Goal: Information Seeking & Learning: Find specific page/section

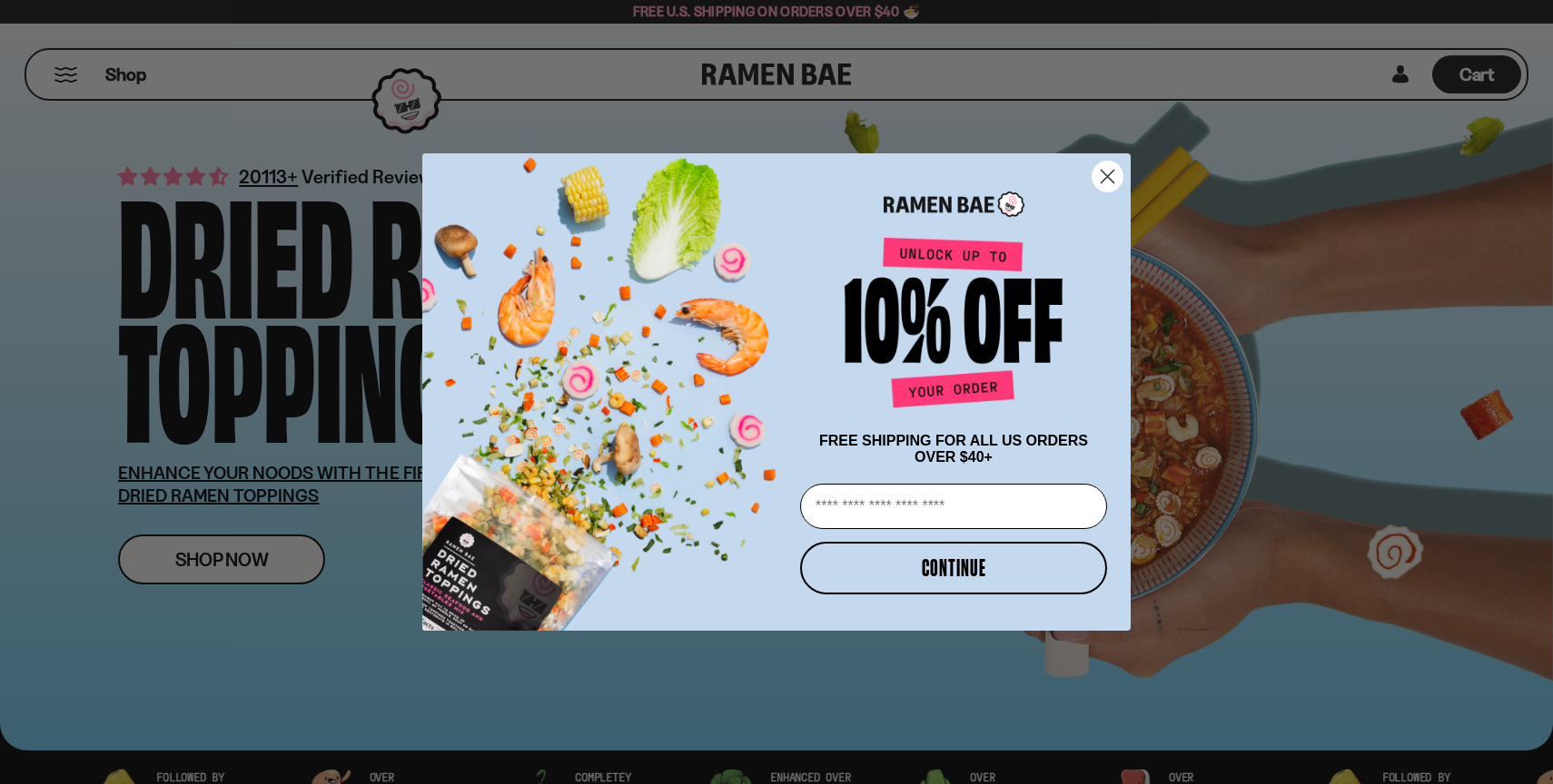
click at [1109, 167] on circle "Close dialog" at bounding box center [1107, 176] width 30 height 30
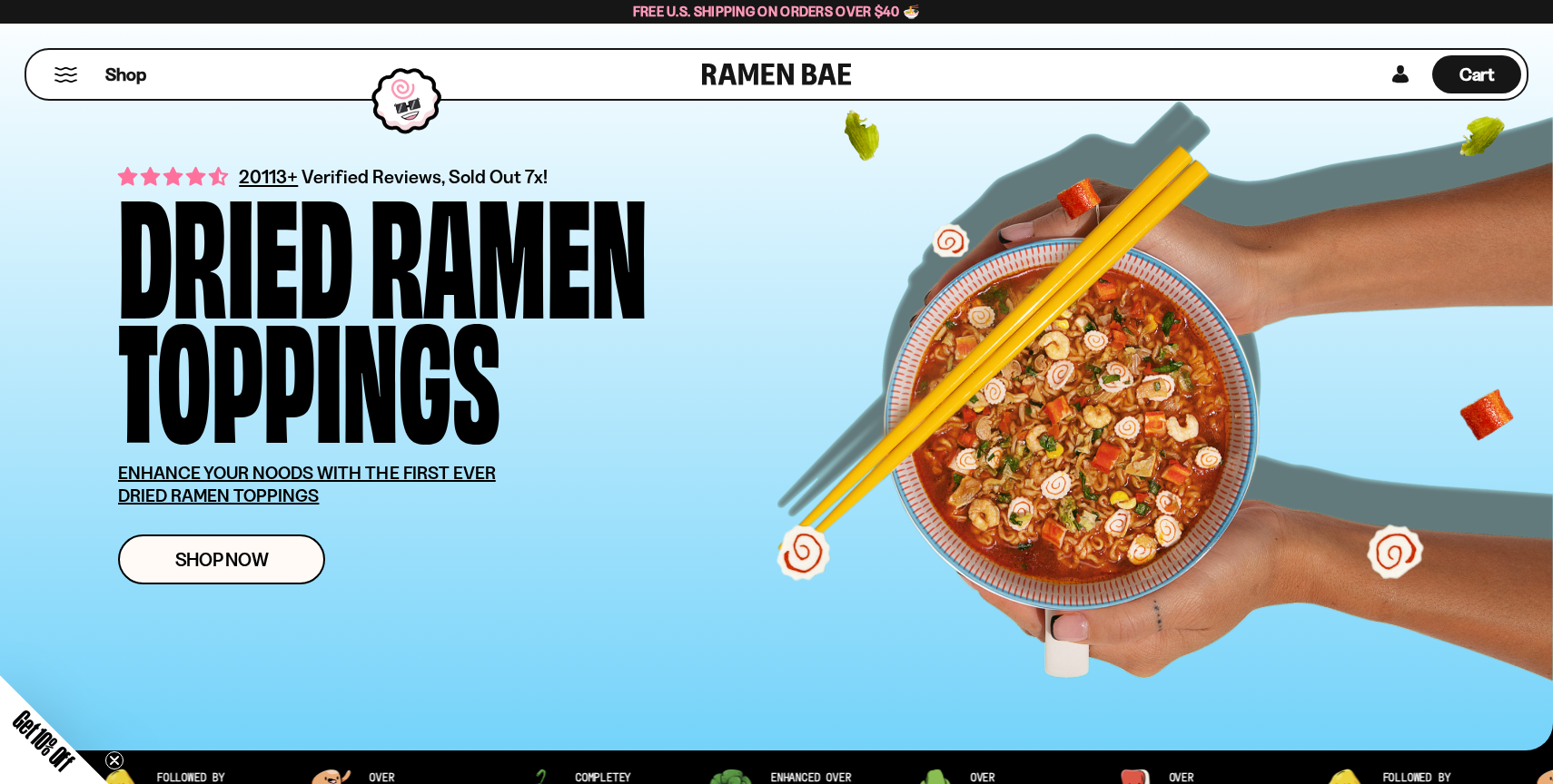
click at [55, 73] on button "Mobile Menu Trigger" at bounding box center [65, 75] width 24 height 16
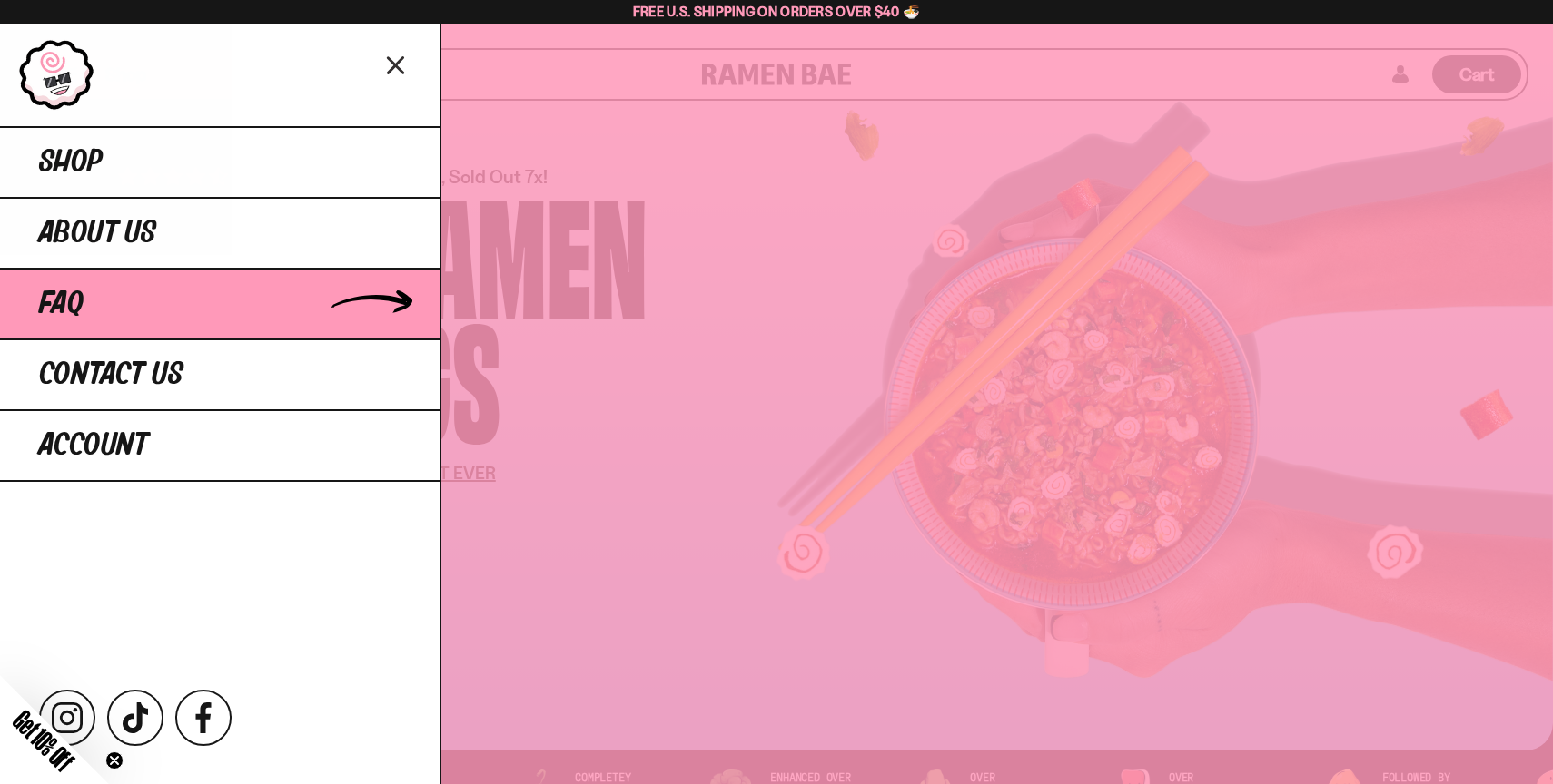
click at [112, 291] on link "FAQ" at bounding box center [219, 302] width 439 height 71
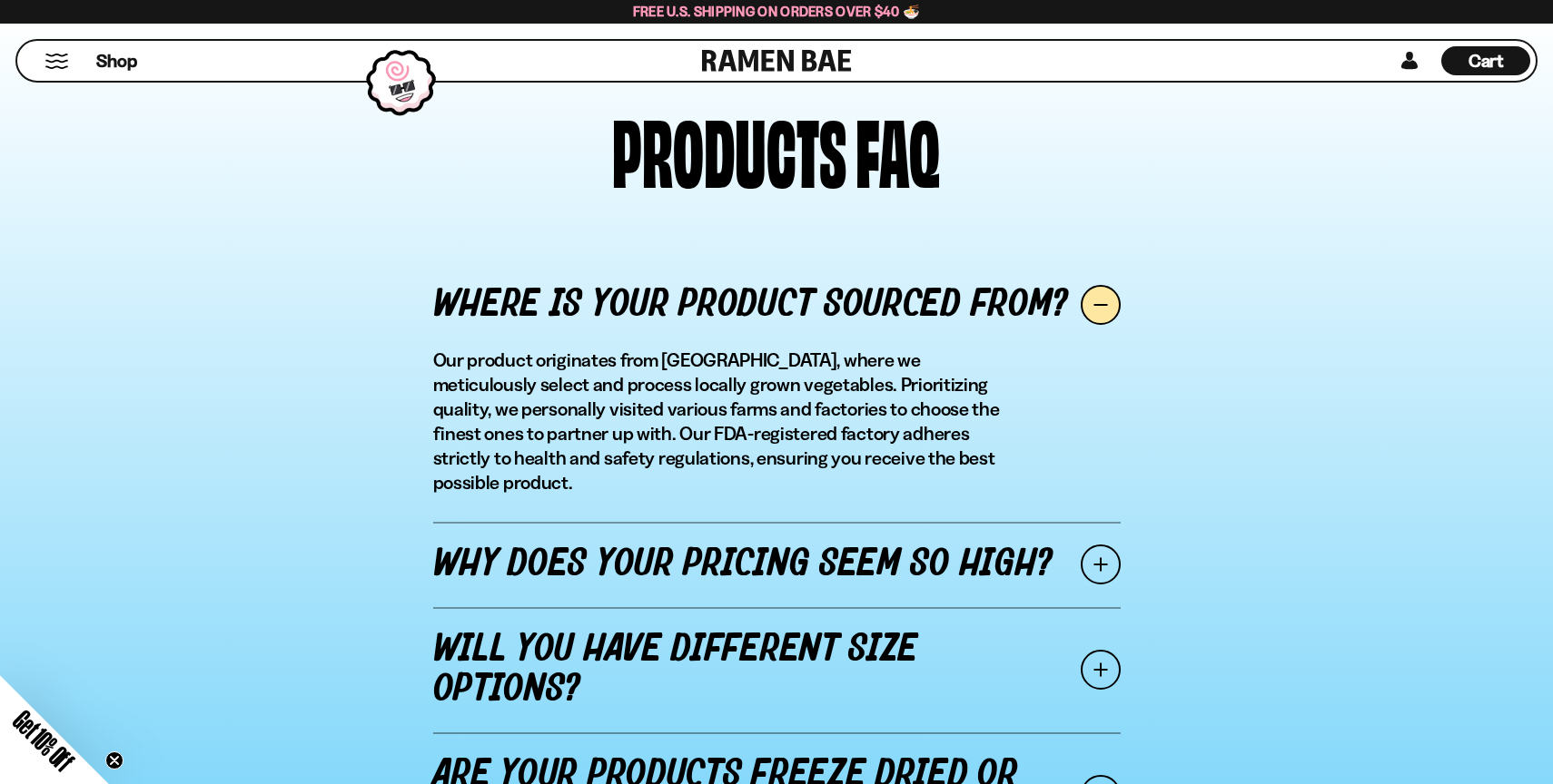
scroll to position [2159, 0]
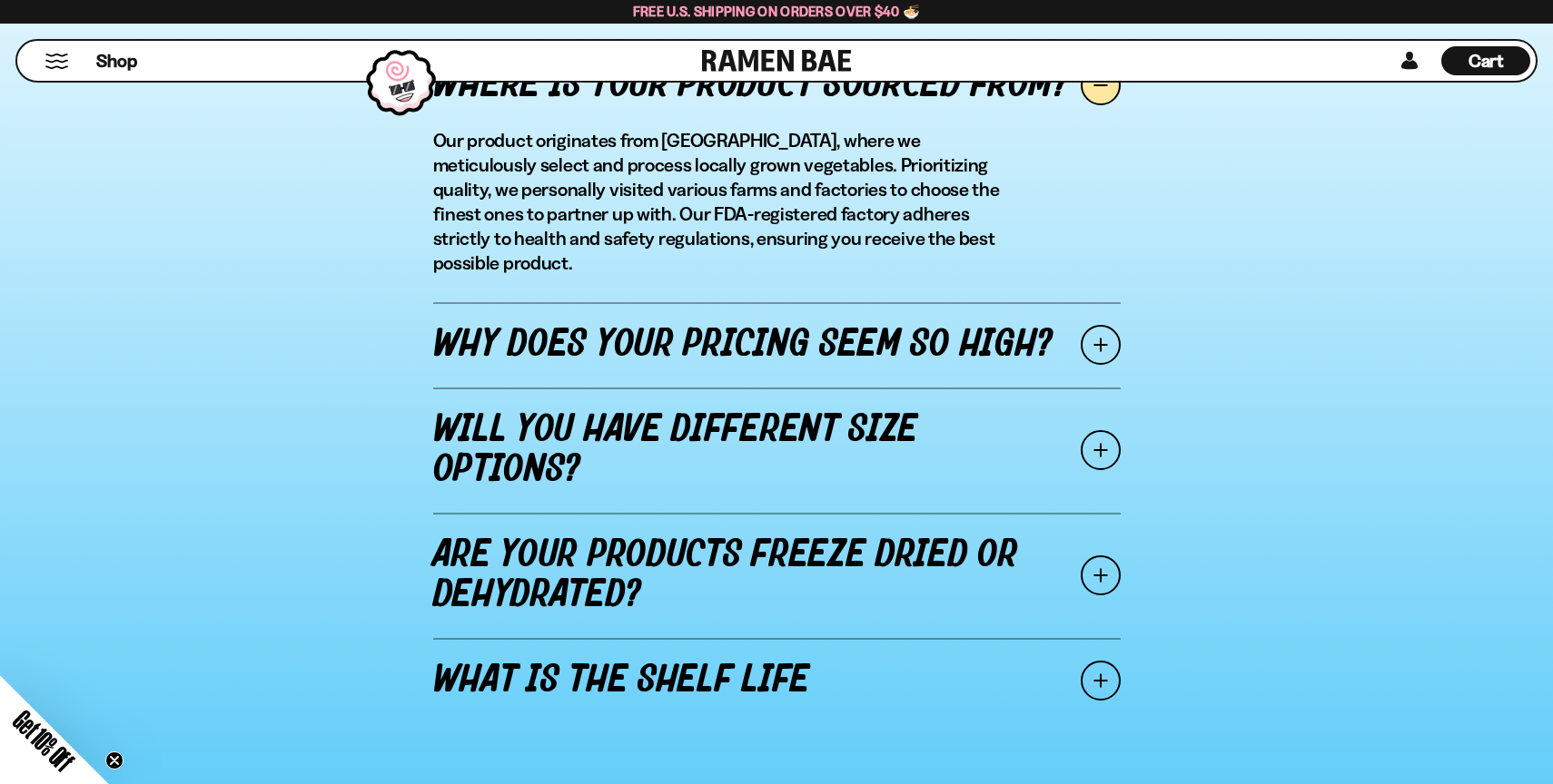
click at [772, 318] on link "Why does your pricing seem so high?" at bounding box center [776, 345] width 687 height 85
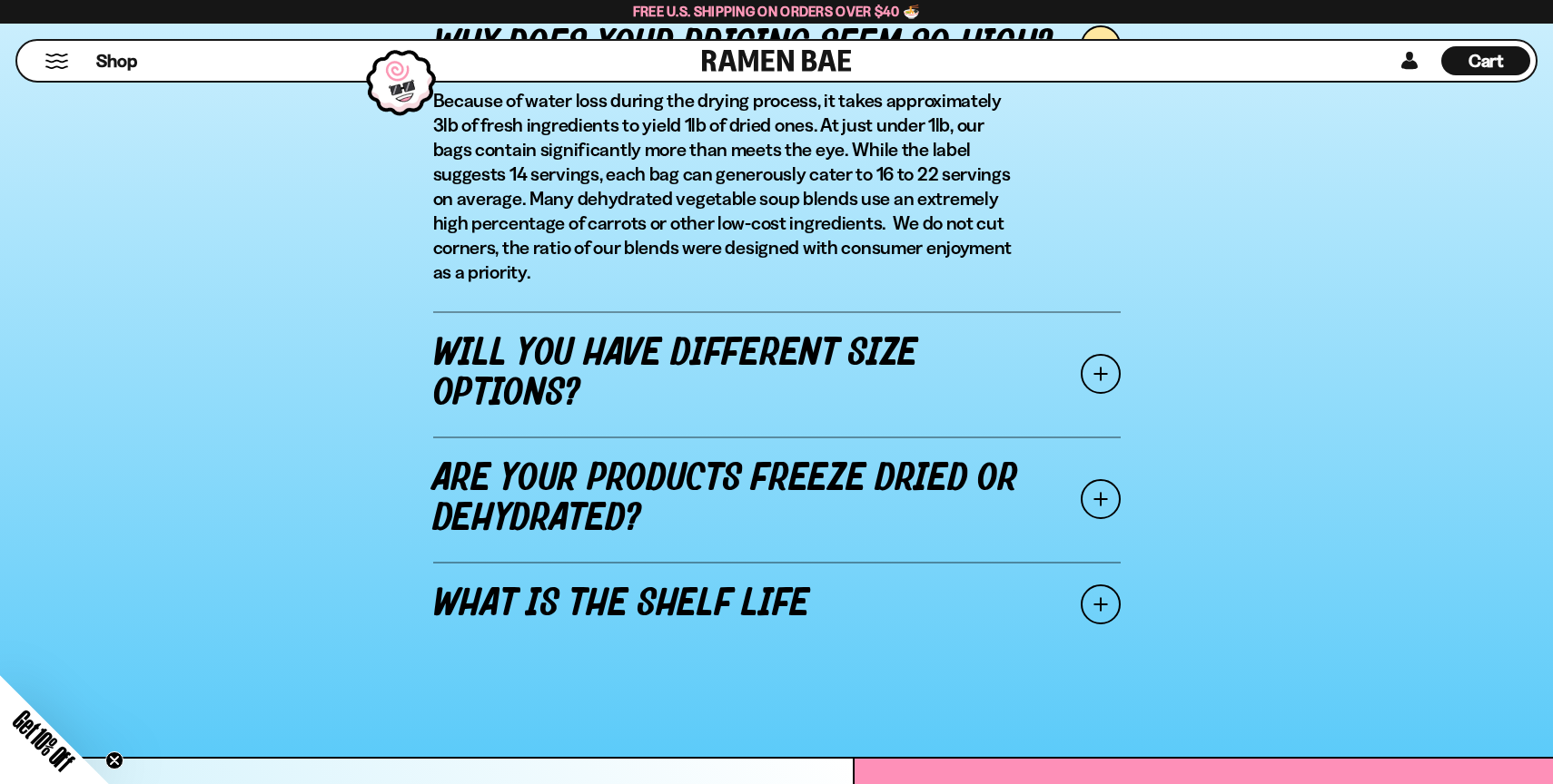
scroll to position [2285, 0]
